Goal: Navigation & Orientation: Find specific page/section

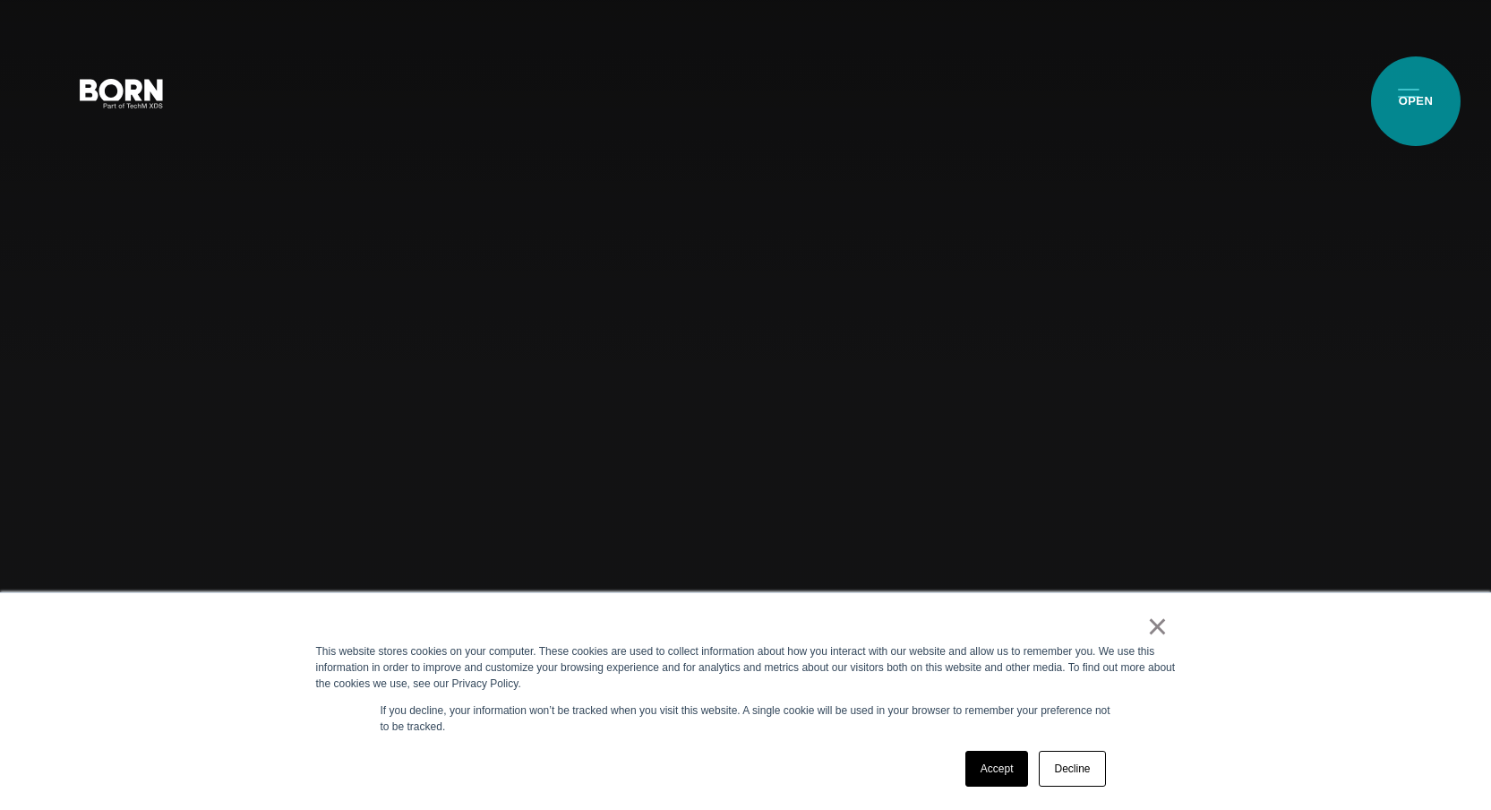
drag, startPoint x: 1426, startPoint y: 104, endPoint x: 1416, endPoint y: 101, distance: 10.2
click at [1416, 101] on button "Primary Menu" at bounding box center [1408, 92] width 43 height 38
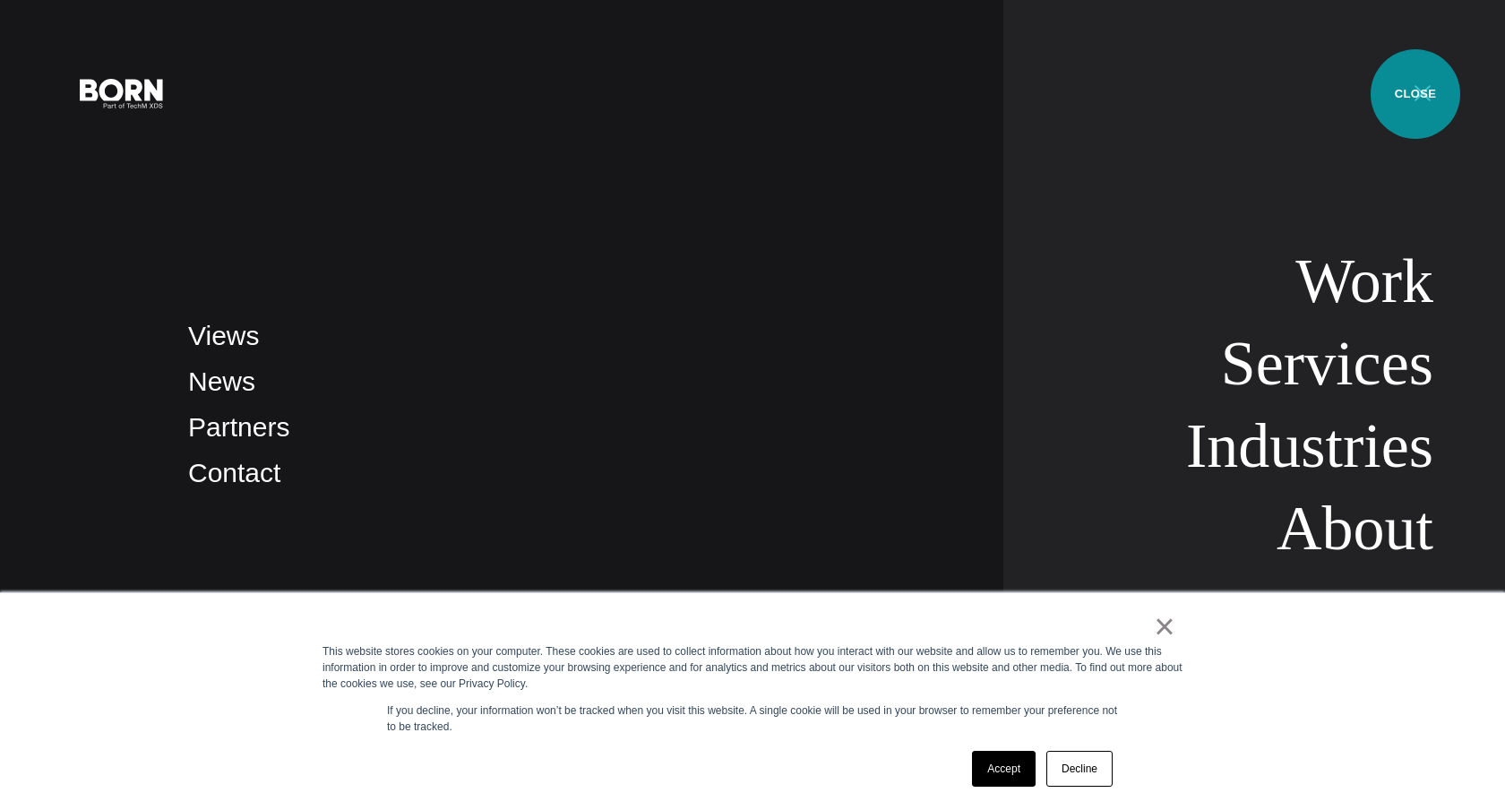
click at [1415, 94] on button "Primary Menu" at bounding box center [1422, 92] width 43 height 38
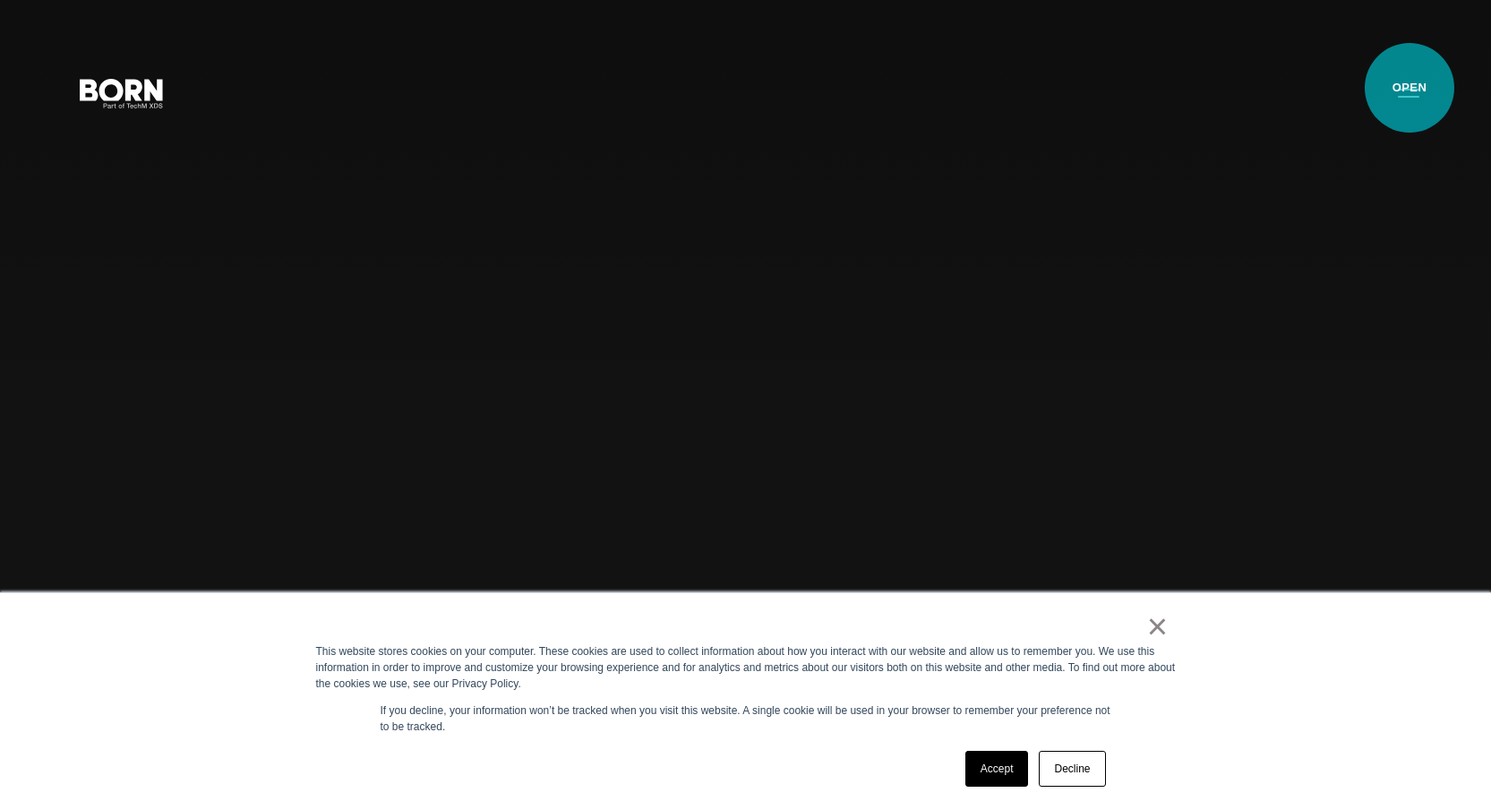
click at [1410, 88] on button "Primary Menu" at bounding box center [1408, 92] width 43 height 38
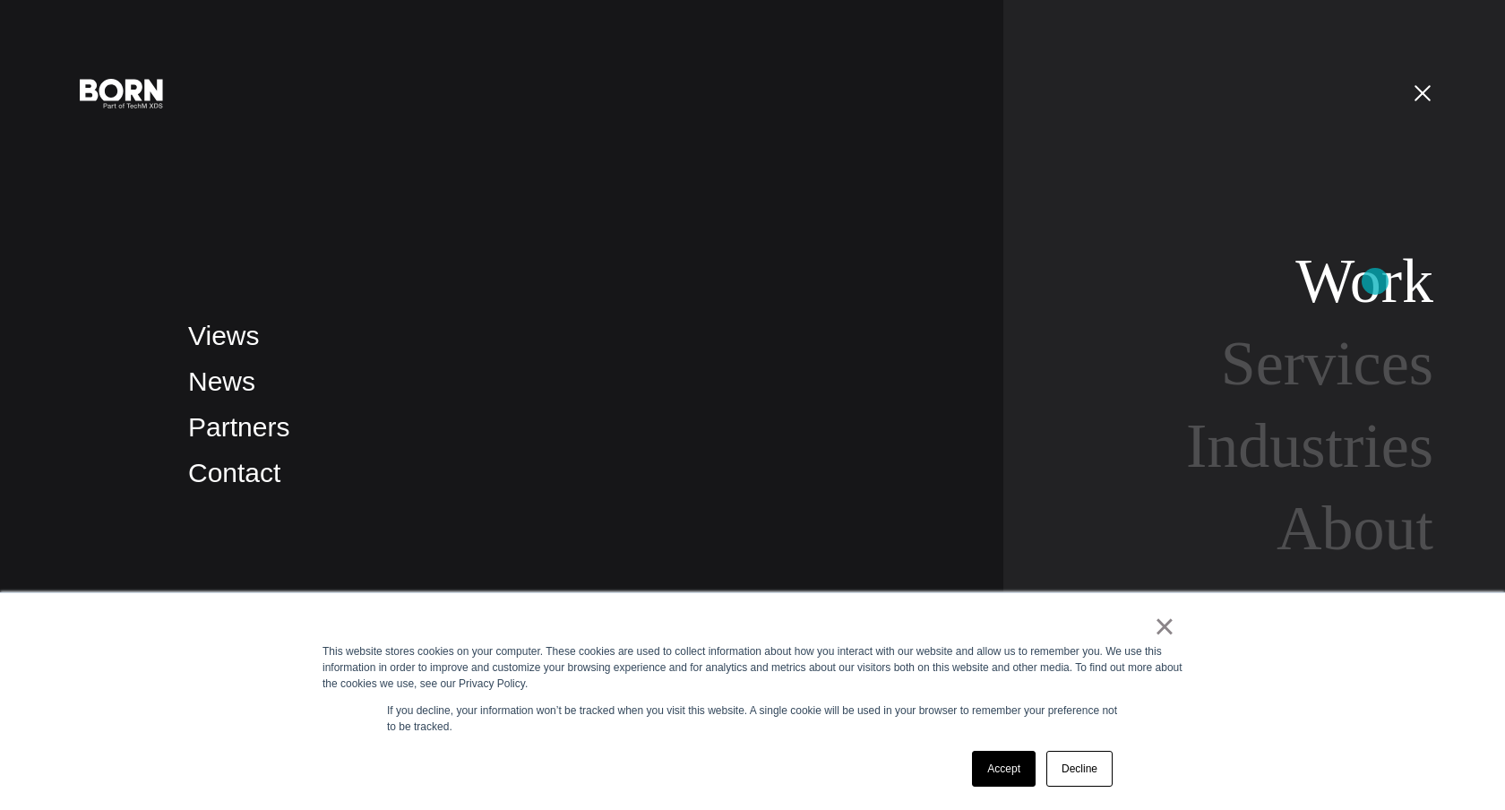
click at [1375, 281] on link "Work" at bounding box center [1364, 280] width 138 height 69
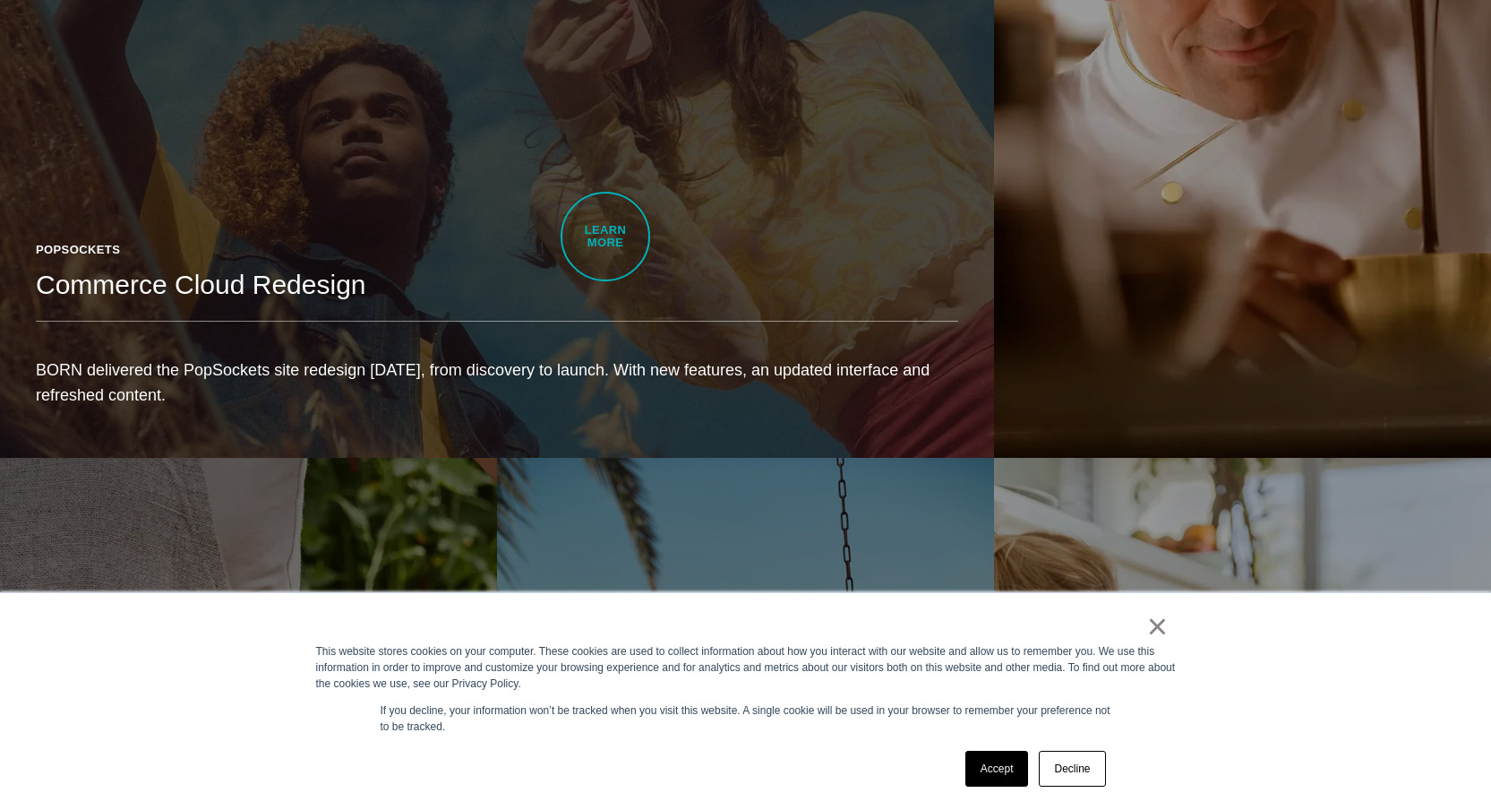
scroll to position [2915, 0]
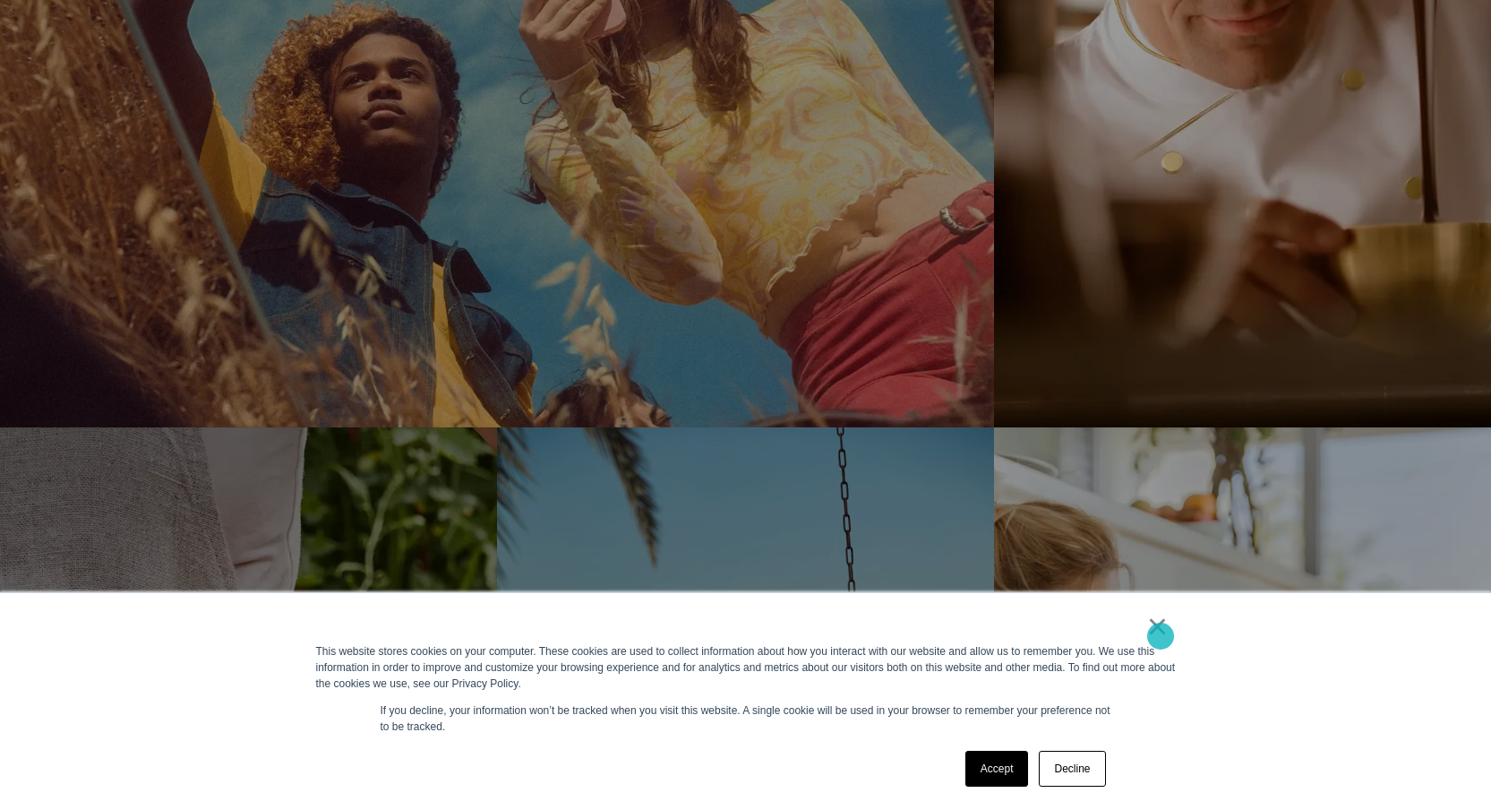
click at [1161, 634] on link "×" at bounding box center [1157, 626] width 21 height 16
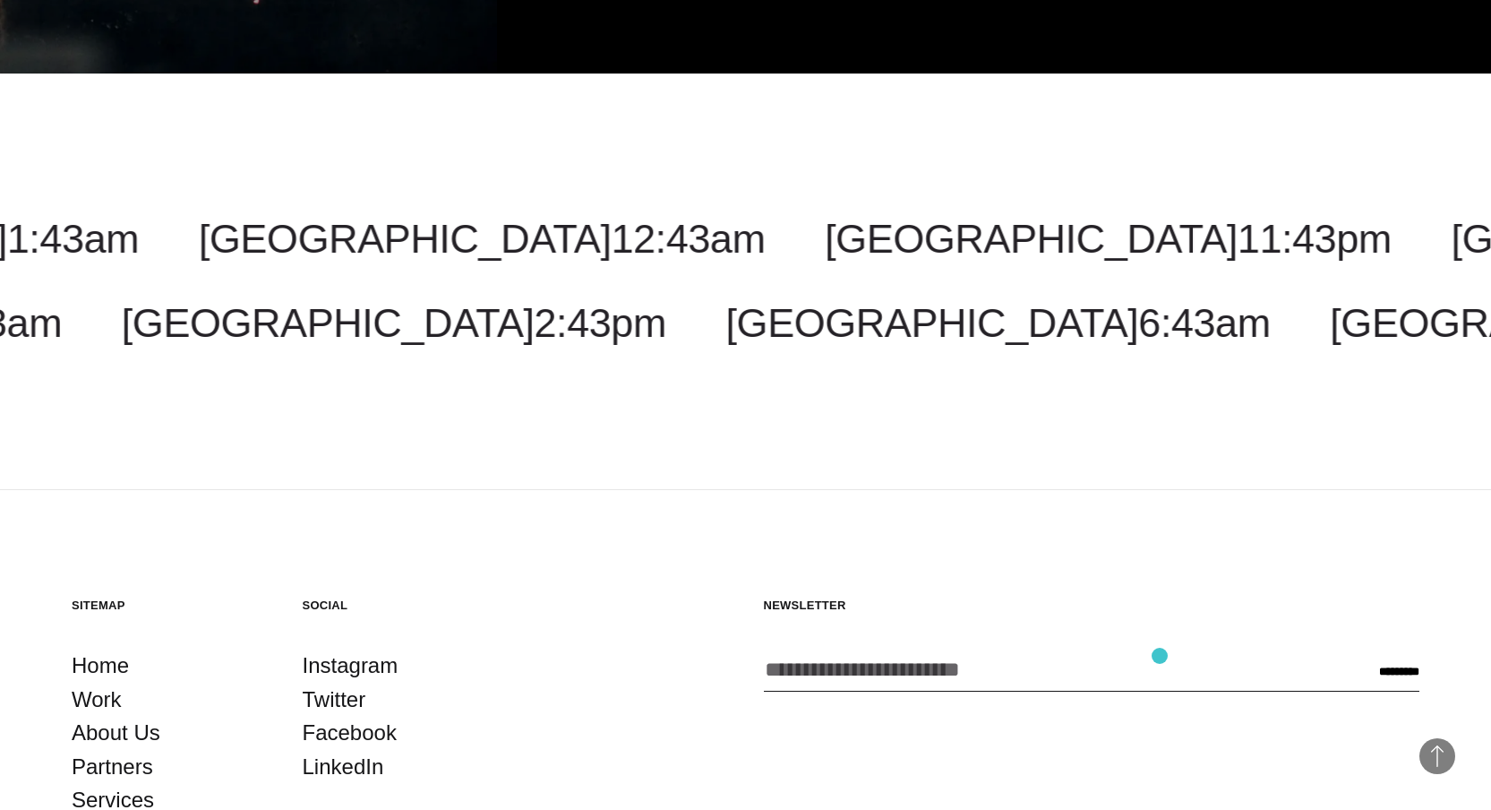
scroll to position [5895, 0]
